Goal: Task Accomplishment & Management: Use online tool/utility

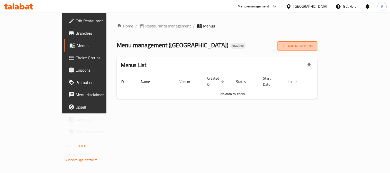
click at [318, 50] on button "Add New Menu" at bounding box center [298, 46] width 40 height 10
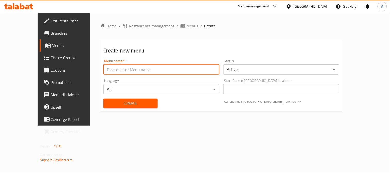
click at [111, 72] on input "text" at bounding box center [161, 70] width 116 height 10
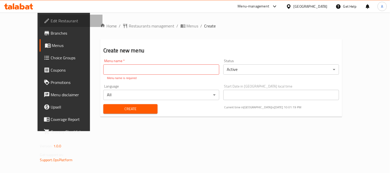
click at [51, 18] on span "Edit Restaurant" at bounding box center [75, 21] width 48 height 6
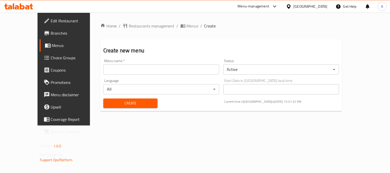
click at [108, 73] on input "text" at bounding box center [161, 70] width 116 height 10
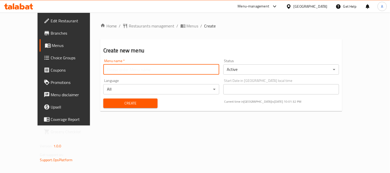
paste input "Chettinad"
type input "Chettinad 12/8/2025"
click at [132, 104] on span "Create" at bounding box center [131, 103] width 46 height 6
